Goal: Task Accomplishment & Management: Manage account settings

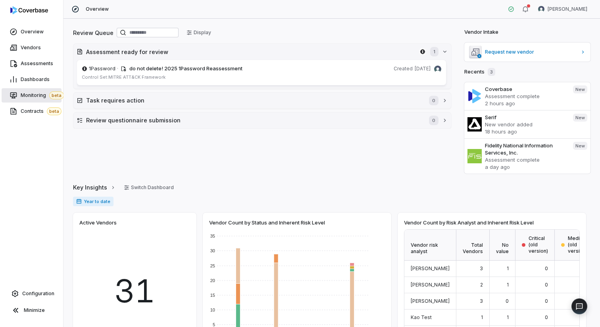
click at [26, 95] on span "Monitoring beta" at bounding box center [42, 95] width 43 height 8
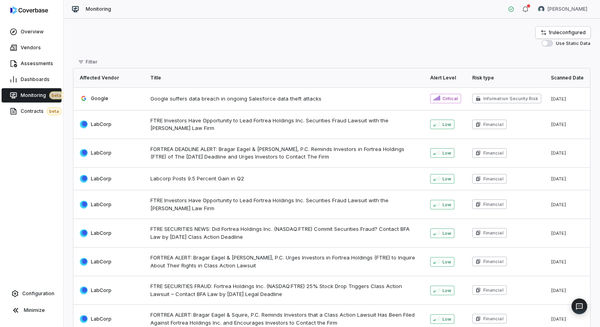
drag, startPoint x: 188, startPoint y: 34, endPoint x: 277, endPoint y: 41, distance: 89.2
click at [188, 34] on div "1 rule configured Use Static Data" at bounding box center [332, 37] width 518 height 20
click at [559, 34] on span "1 rule configured" at bounding box center [567, 32] width 37 height 6
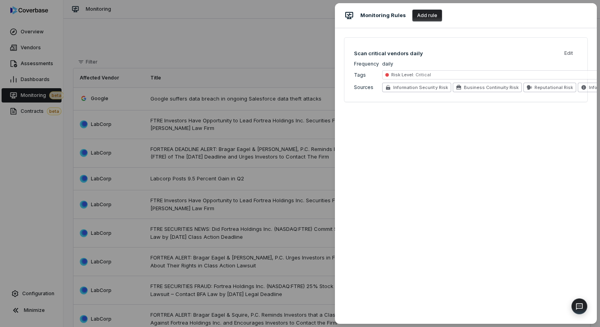
click at [297, 161] on div "Monitoring Rules Add rule Scan critical vendors daily Edit Frequency daily Tags…" at bounding box center [300, 163] width 600 height 327
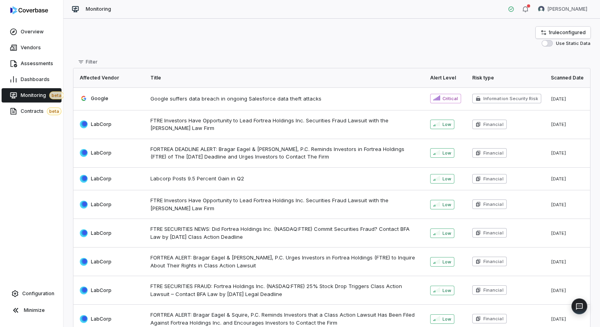
click at [166, 35] on div "1 rule configured Use Static Data" at bounding box center [332, 37] width 518 height 20
click at [162, 108] on td "Google suffers data breach in ongoing Salesforce data theft attacks" at bounding box center [286, 98] width 280 height 23
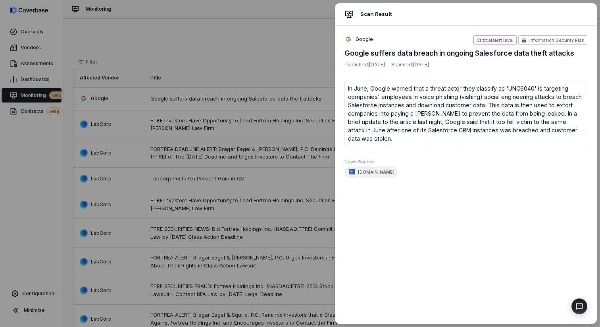
click at [208, 52] on div "Scan Result Google Critical alert level Information Security Risk Google suffer…" at bounding box center [300, 163] width 600 height 327
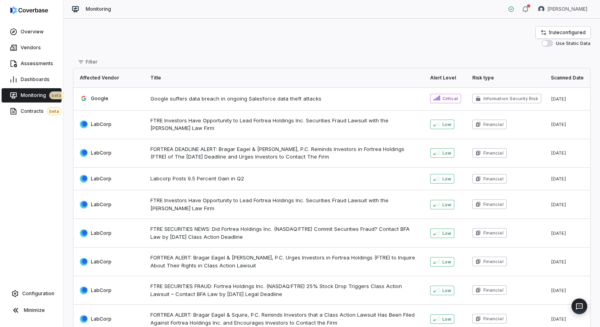
click at [392, 98] on span "Google suffers data breach in ongoing Salesforce data theft attacks" at bounding box center [285, 99] width 270 height 8
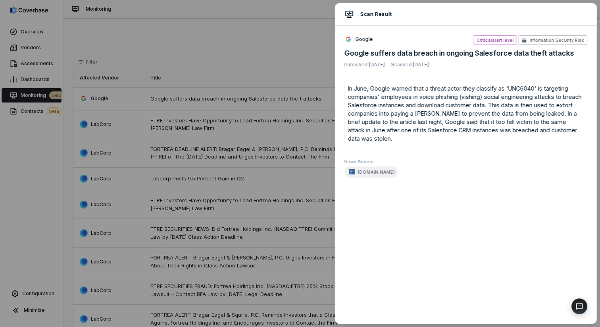
click at [210, 160] on div "Scan Result Google Critical alert level Information Security Risk Google suffer…" at bounding box center [300, 163] width 600 height 327
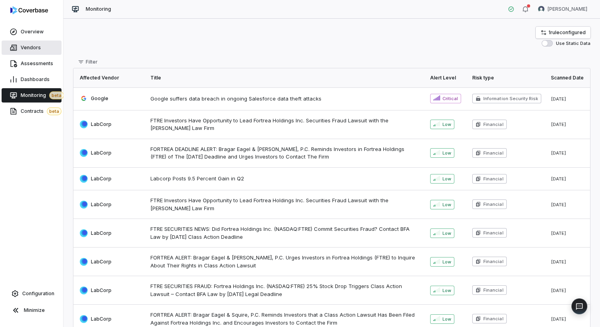
click at [24, 52] on link "Vendors" at bounding box center [32, 48] width 60 height 14
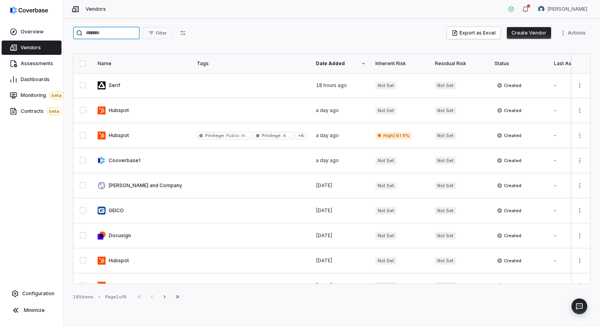
click at [125, 31] on input "search" at bounding box center [106, 33] width 67 height 13
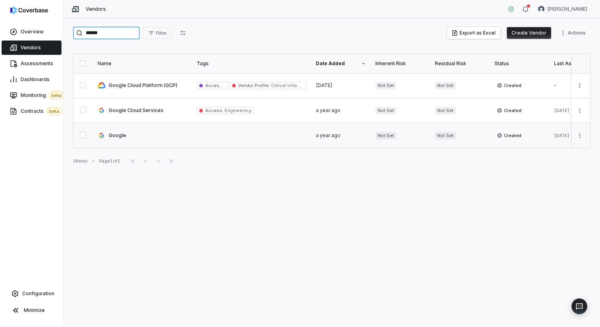
type input "******"
click at [133, 137] on link at bounding box center [142, 135] width 99 height 25
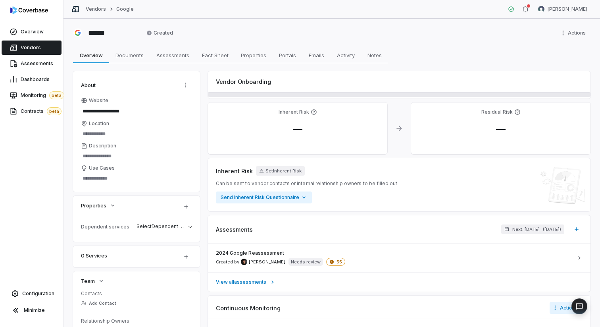
click at [131, 91] on div "**********" at bounding box center [136, 131] width 127 height 121
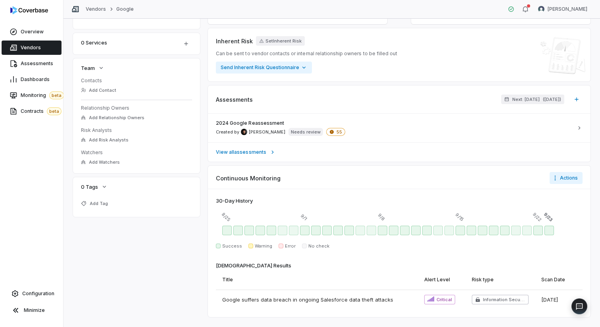
scroll to position [228, 0]
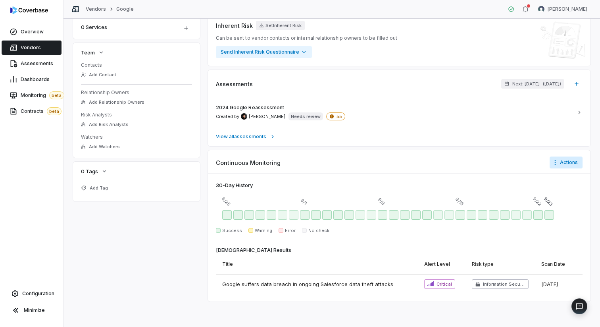
click at [560, 161] on html "**********" at bounding box center [300, 163] width 600 height 327
click at [576, 181] on div "Configure notifications" at bounding box center [560, 179] width 66 height 13
click at [566, 162] on html "**********" at bounding box center [300, 163] width 600 height 327
click at [202, 131] on html "**********" at bounding box center [300, 163] width 600 height 327
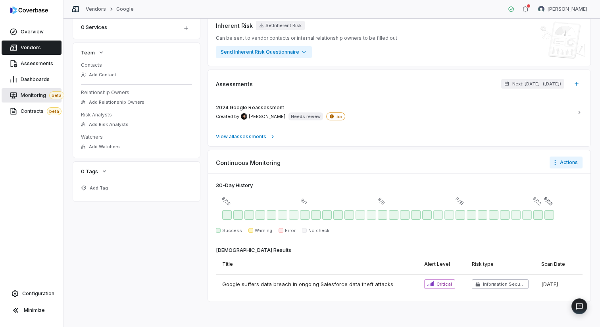
click at [25, 91] on link "Monitoring beta" at bounding box center [32, 95] width 60 height 14
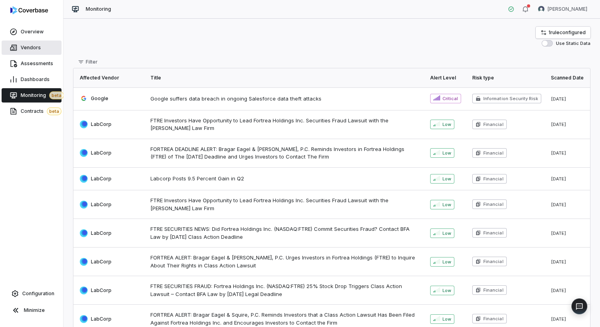
click at [29, 48] on span "Vendors" at bounding box center [31, 47] width 20 height 6
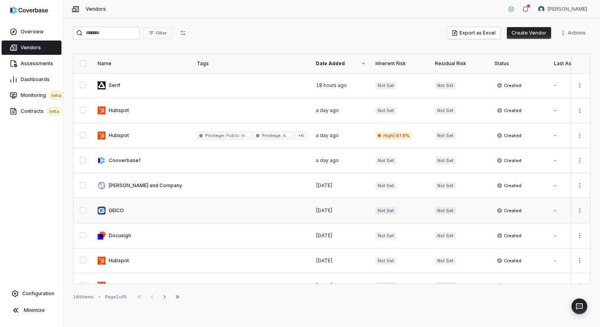
click at [133, 217] on link at bounding box center [142, 210] width 99 height 25
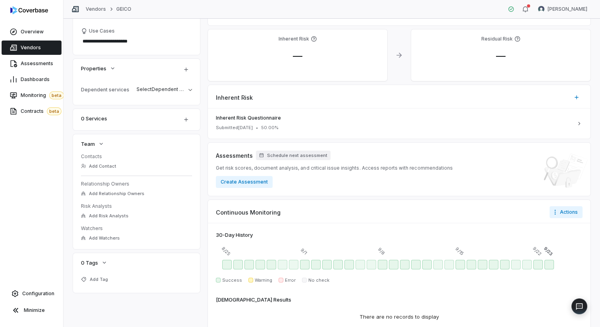
scroll to position [193, 0]
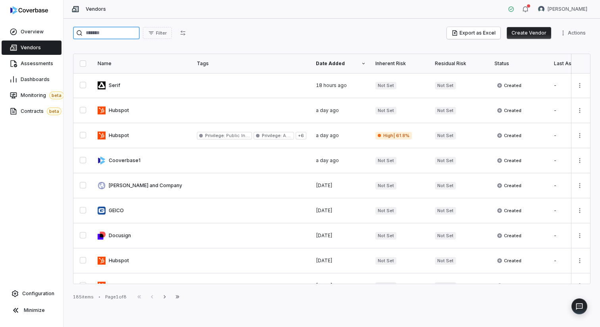
click at [100, 36] on input "search" at bounding box center [106, 33] width 67 height 13
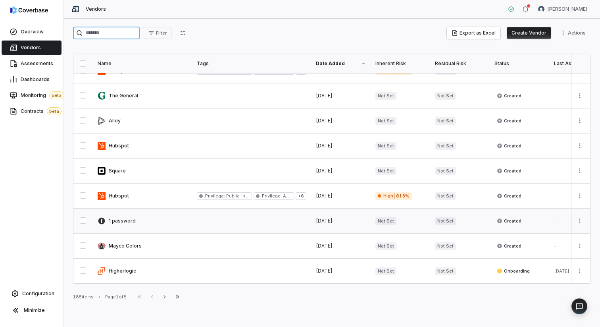
scroll to position [419, 0]
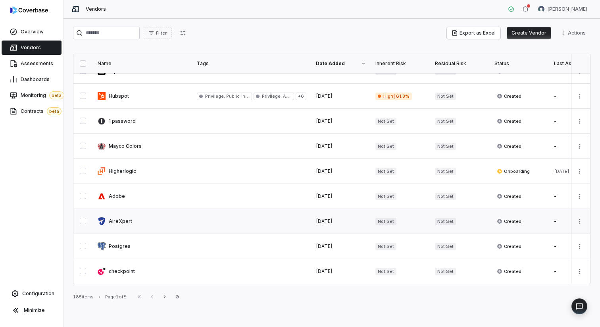
click at [119, 214] on link at bounding box center [142, 221] width 99 height 25
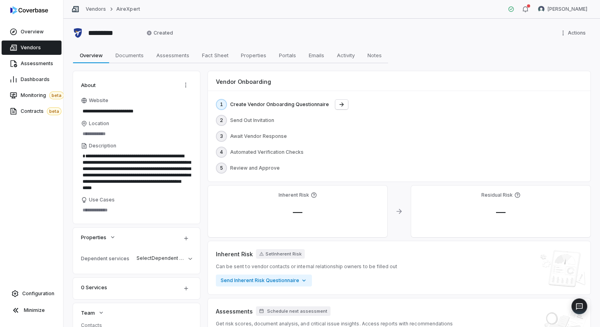
scroll to position [160, 0]
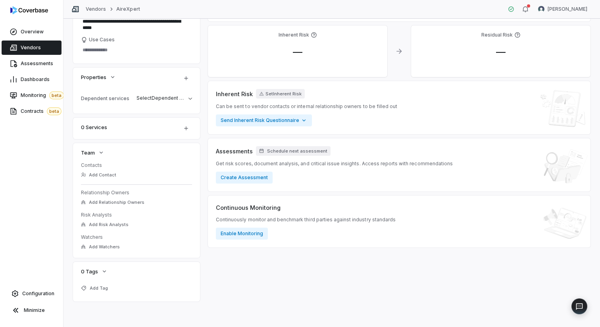
click at [242, 241] on div "Continuous Monitoring Continuously monitor and benchmark third parties against …" at bounding box center [399, 221] width 383 height 52
click at [240, 229] on button "Enable Monitoring" at bounding box center [242, 234] width 52 height 12
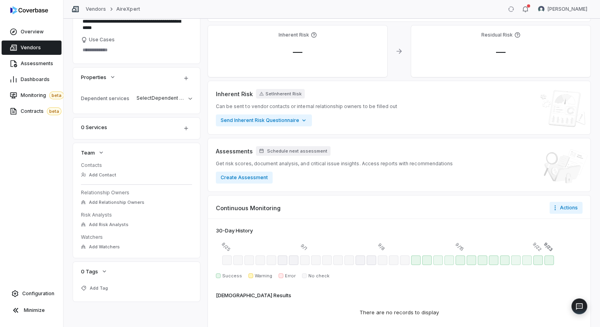
scroll to position [192, 0]
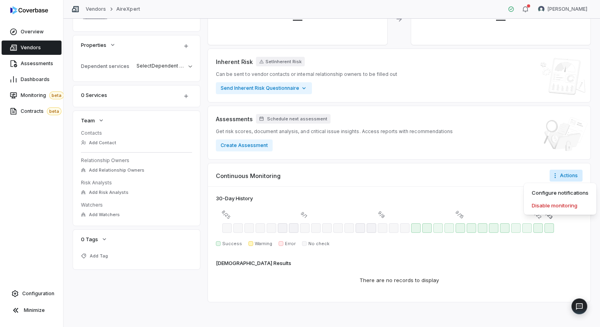
click at [560, 179] on html "**********" at bounding box center [300, 163] width 600 height 327
click at [559, 201] on div "Disable monitoring" at bounding box center [560, 205] width 66 height 13
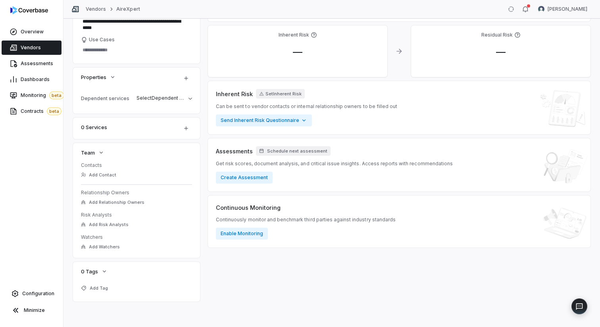
scroll to position [160, 0]
click at [347, 255] on div "Vendor Onboarding 1 Create Vendor Onboarding Questionnaire Open Menu 2 Send Out…" at bounding box center [399, 106] width 383 height 390
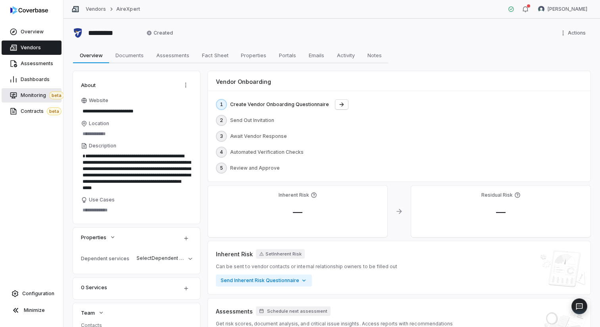
click at [37, 96] on span "Monitoring beta" at bounding box center [42, 95] width 43 height 8
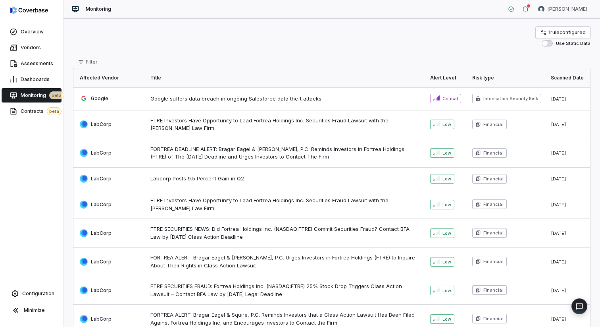
click at [317, 30] on div "1 rule configured Use Static Data" at bounding box center [332, 37] width 518 height 20
click at [546, 44] on span "button" at bounding box center [545, 44] width 6 height 6
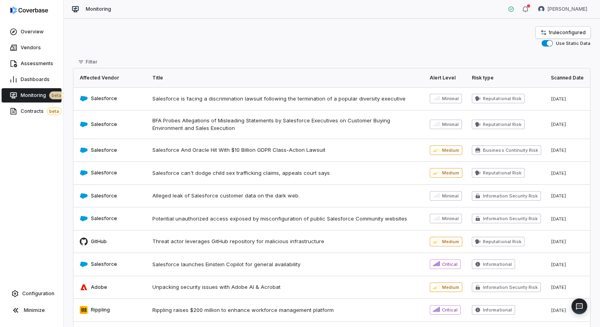
click at [549, 44] on span "button" at bounding box center [550, 44] width 6 height 6
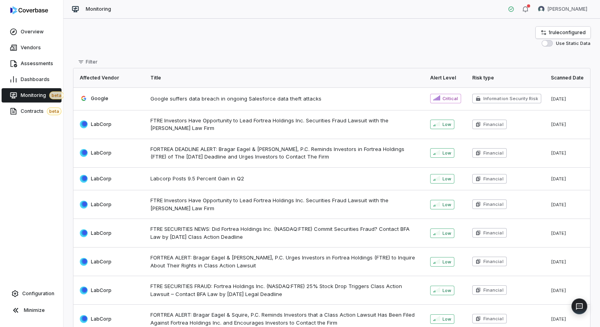
click at [547, 42] on button "Use Static Data" at bounding box center [547, 43] width 11 height 6
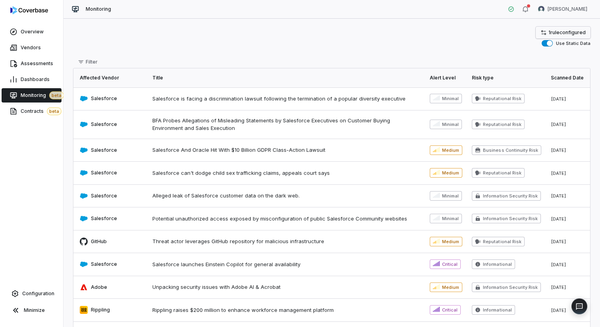
click at [549, 35] on span "1 rule configured" at bounding box center [567, 32] width 37 height 6
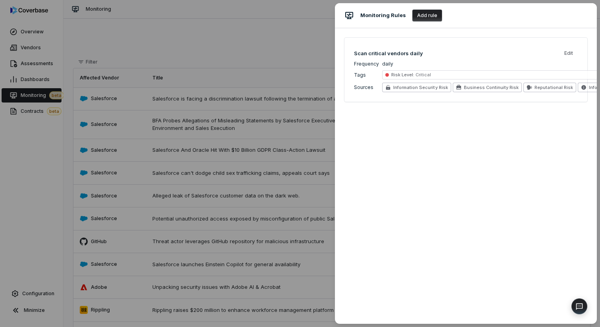
click at [293, 30] on div "Monitoring Rules Add rule Scan critical vendors daily Edit Frequency daily Tags…" at bounding box center [300, 163] width 600 height 327
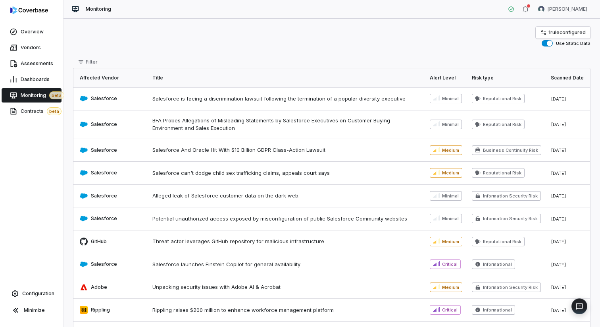
click at [544, 44] on button "Use Static Data" at bounding box center [547, 43] width 11 height 6
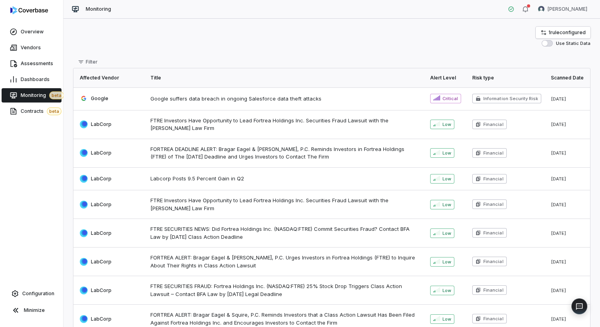
click at [204, 27] on div "1 rule configured Use Static Data" at bounding box center [332, 37] width 518 height 20
click at [81, 60] on icon "button" at bounding box center [81, 61] width 5 height 3
click at [549, 32] on span "1 rule configured" at bounding box center [567, 32] width 37 height 6
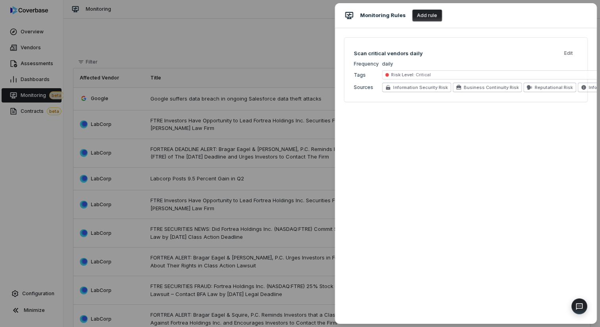
click at [313, 41] on div "Monitoring Rules Add rule Scan critical vendors daily Edit Frequency daily Tags…" at bounding box center [300, 163] width 600 height 327
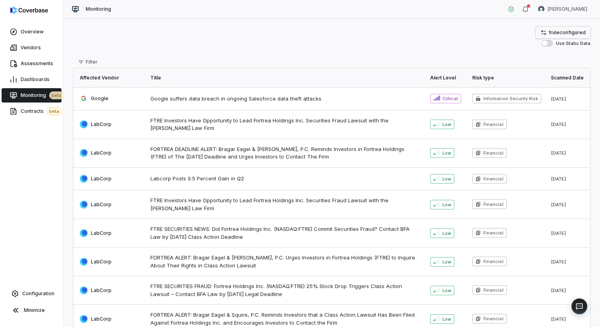
click at [536, 31] on link "1 rule configured" at bounding box center [563, 33] width 55 height 12
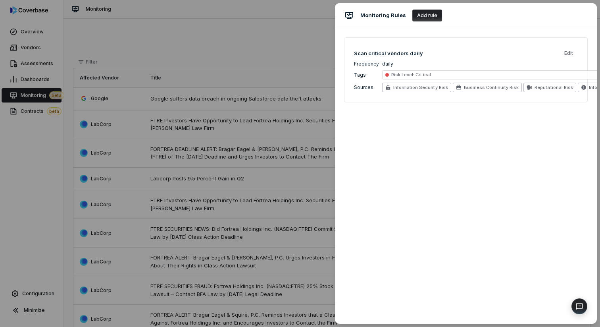
click at [249, 51] on div "Monitoring Rules Add rule Scan critical vendors daily Edit Frequency daily Tags…" at bounding box center [300, 163] width 600 height 327
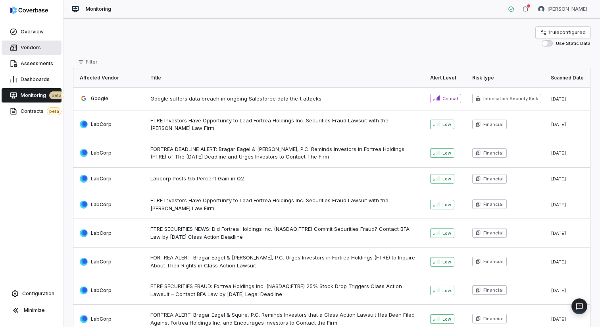
click at [36, 52] on link "Vendors" at bounding box center [32, 48] width 60 height 14
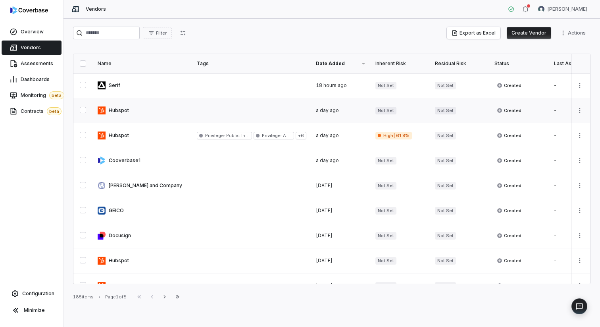
click at [122, 115] on link at bounding box center [142, 110] width 99 height 25
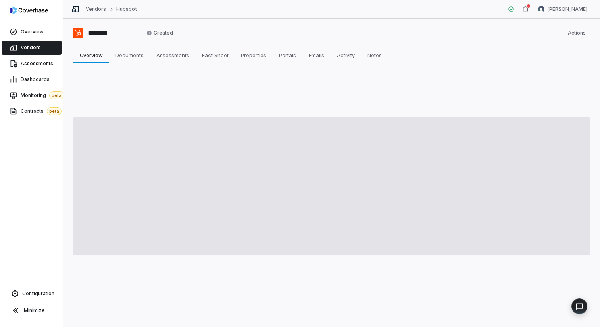
type textarea "*"
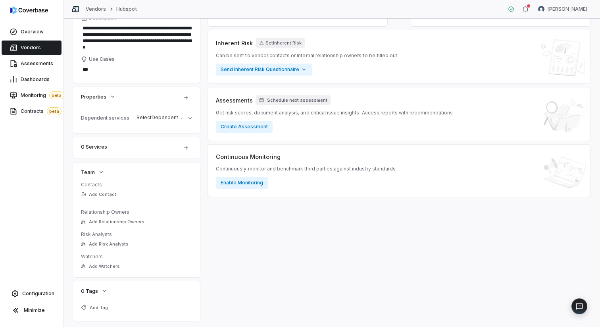
scroll to position [147, 0]
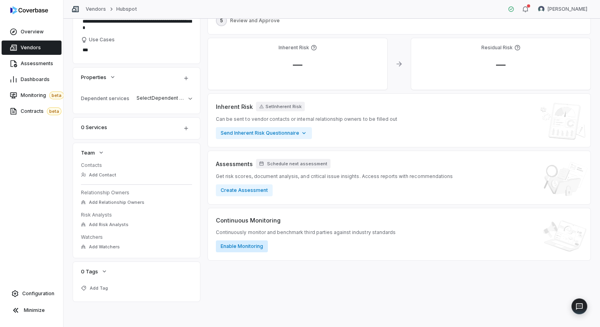
click at [261, 247] on button "Enable Monitoring" at bounding box center [242, 246] width 52 height 12
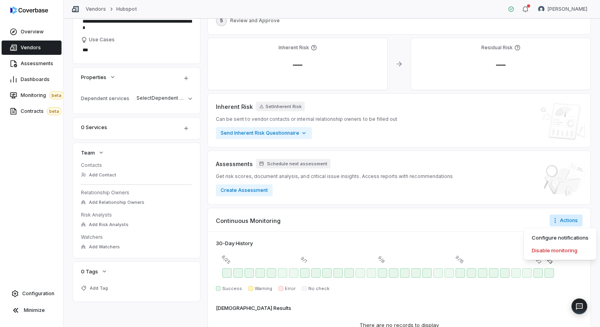
click at [555, 225] on html "**********" at bounding box center [300, 163] width 600 height 327
drag, startPoint x: 552, startPoint y: 250, endPoint x: 421, endPoint y: 11, distance: 273.0
click at [552, 250] on div "Disable monitoring" at bounding box center [560, 250] width 66 height 13
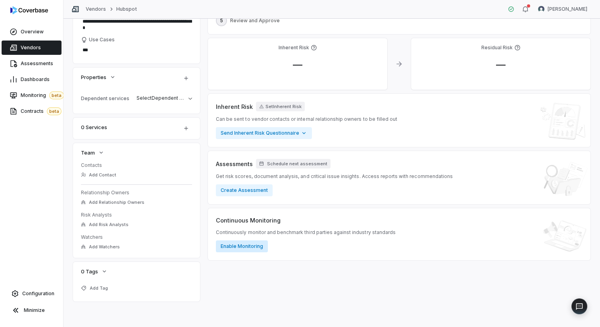
click at [257, 242] on button "Enable Monitoring" at bounding box center [242, 246] width 52 height 12
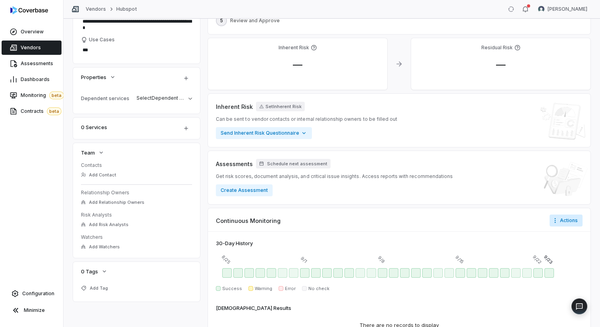
click at [569, 221] on html "**********" at bounding box center [300, 163] width 600 height 327
click at [563, 251] on div "Disable monitoring" at bounding box center [560, 250] width 66 height 13
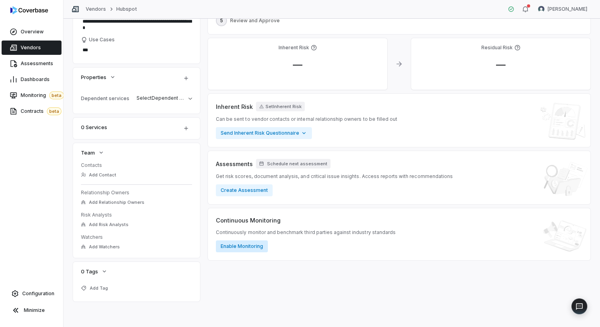
click at [247, 249] on button "Enable Monitoring" at bounding box center [242, 246] width 52 height 12
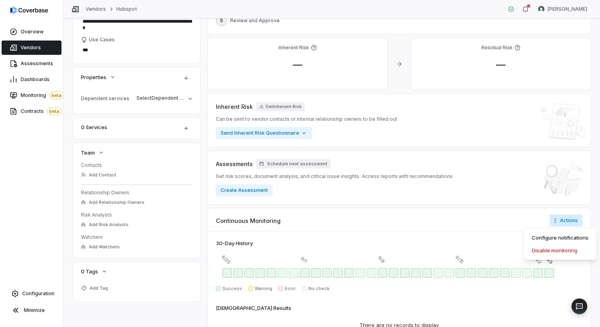
click at [563, 217] on html "**********" at bounding box center [300, 163] width 600 height 327
click at [565, 249] on div "Disable monitoring" at bounding box center [560, 250] width 66 height 13
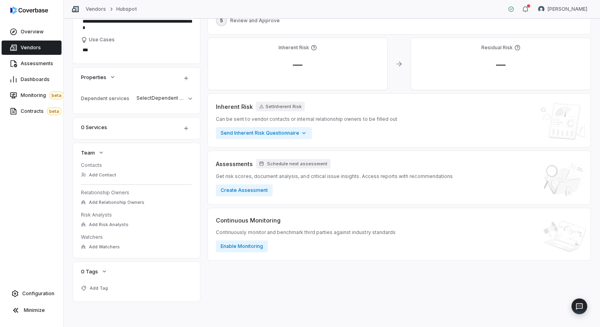
drag, startPoint x: 450, startPoint y: 89, endPoint x: 443, endPoint y: 86, distance: 7.6
click at [450, 90] on div "Vendor Onboarding 1 Create Vendor Onboarding Questionnaire Open Menu 2 Send Out…" at bounding box center [399, 113] width 383 height 378
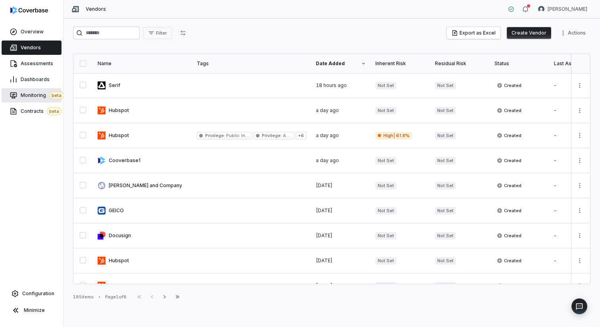
click at [25, 93] on span "Monitoring beta" at bounding box center [42, 95] width 43 height 8
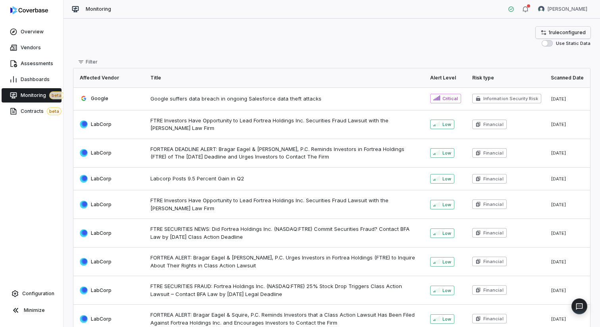
click at [549, 32] on span "1 rule configured" at bounding box center [567, 32] width 37 height 6
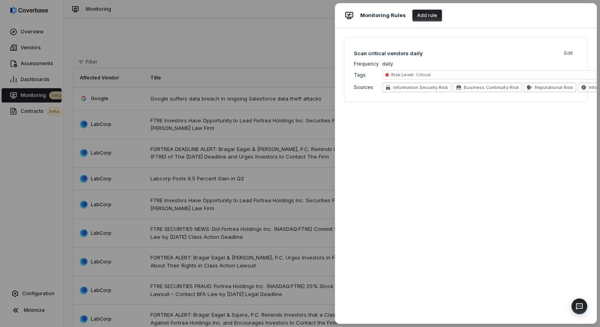
click at [397, 54] on div "Scan critical vendors daily" at bounding box center [388, 53] width 69 height 7
click at [396, 54] on div "Scan critical vendors daily" at bounding box center [388, 53] width 69 height 7
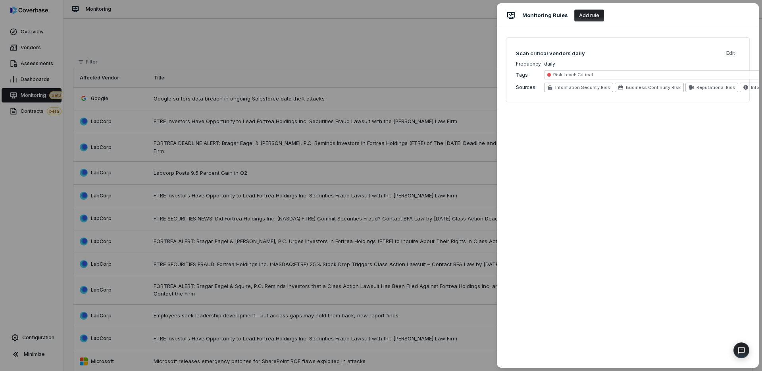
click at [594, 154] on div "Scan critical vendors daily Edit Frequency daily Tags Risk Level : Critical Sou…" at bounding box center [628, 198] width 262 height 340
